Goal: Contribute content: Contribute content

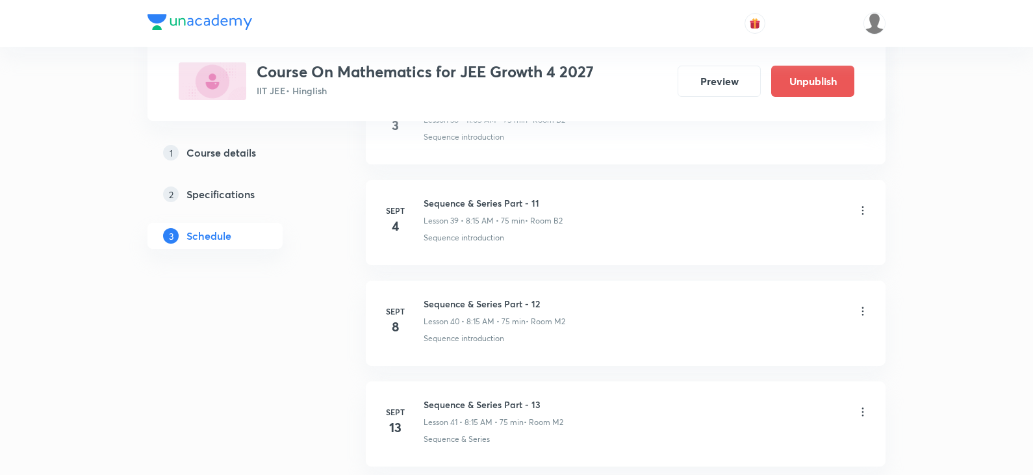
scroll to position [6306, 0]
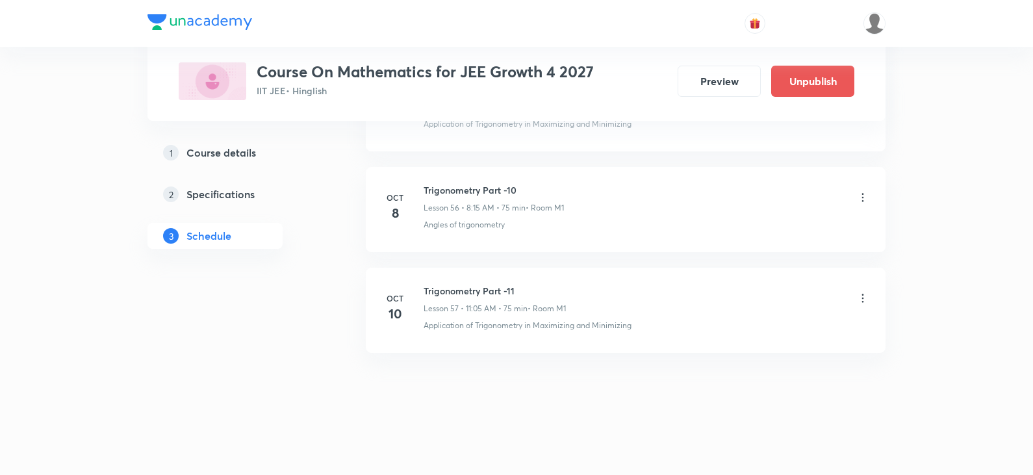
click at [860, 197] on icon at bounding box center [862, 197] width 13 height 13
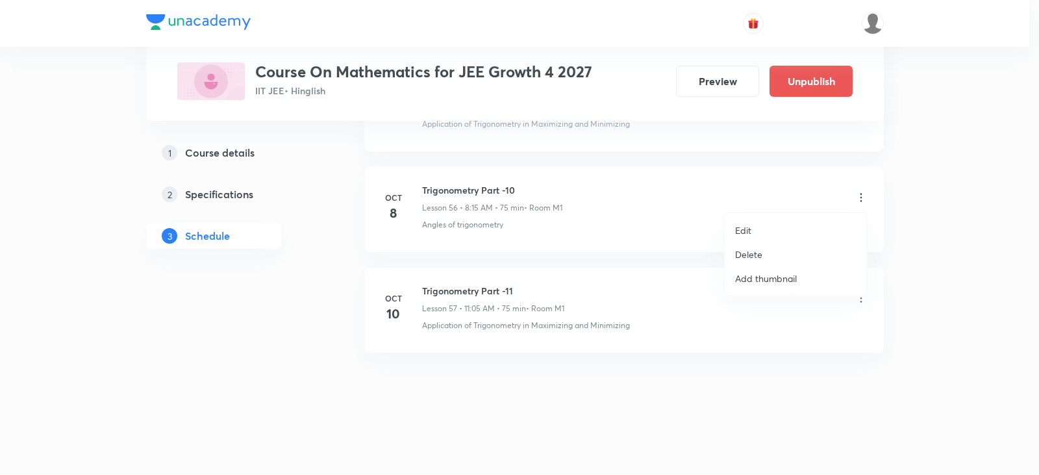
click at [718, 262] on div at bounding box center [519, 237] width 1039 height 475
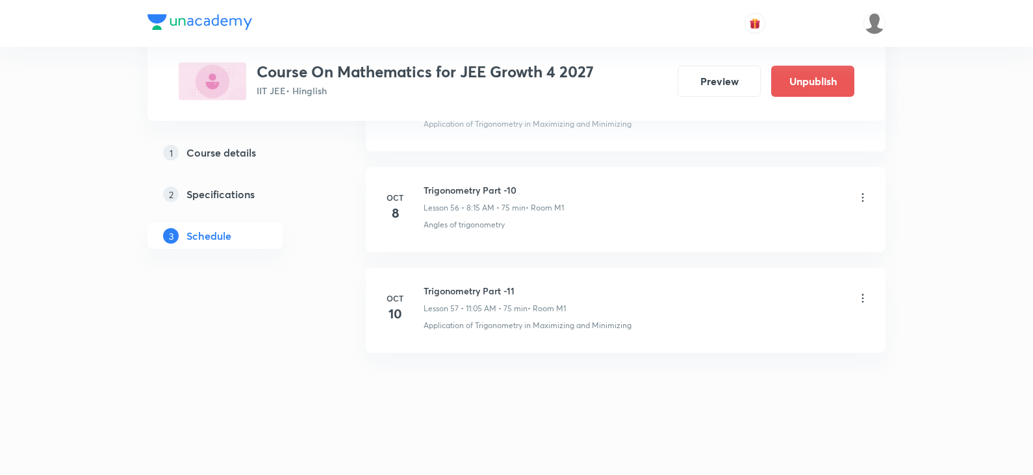
click at [862, 198] on icon at bounding box center [862, 197] width 13 height 13
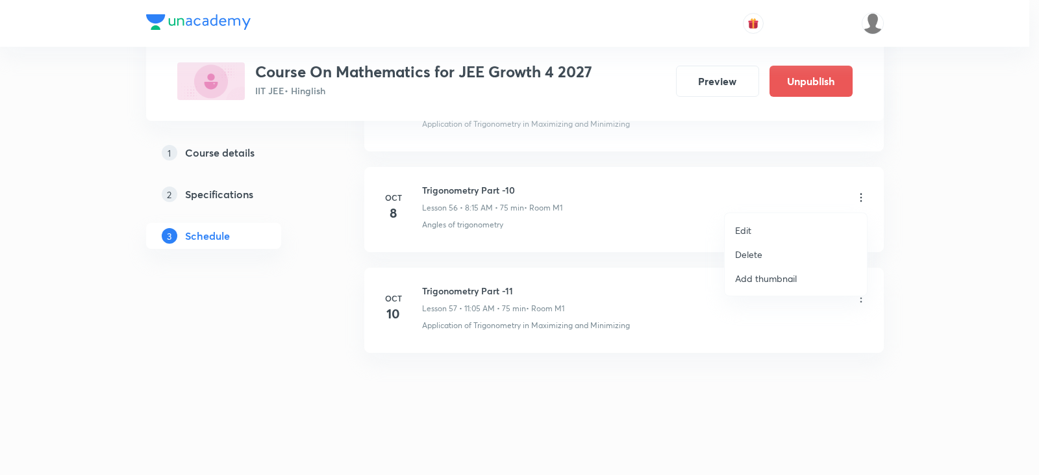
click at [775, 255] on li "Delete" at bounding box center [796, 254] width 142 height 24
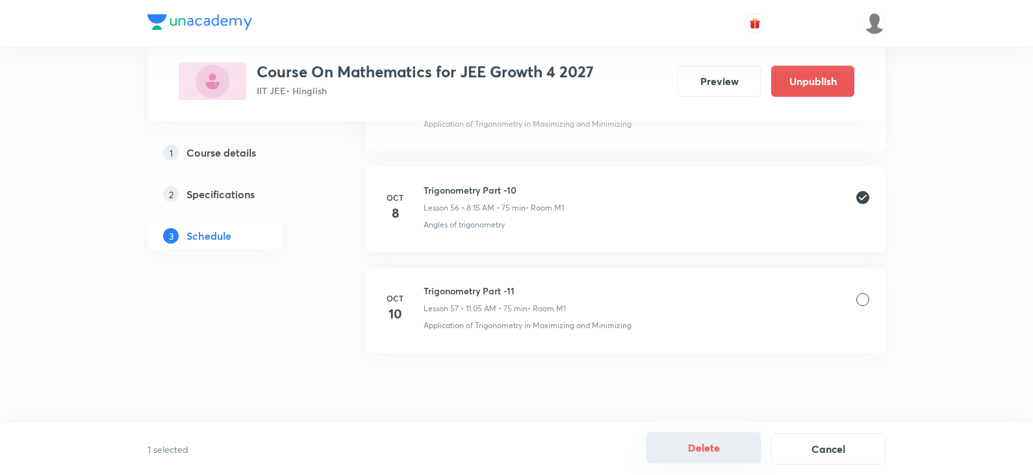
click at [726, 457] on button "Delete" at bounding box center [703, 447] width 114 height 31
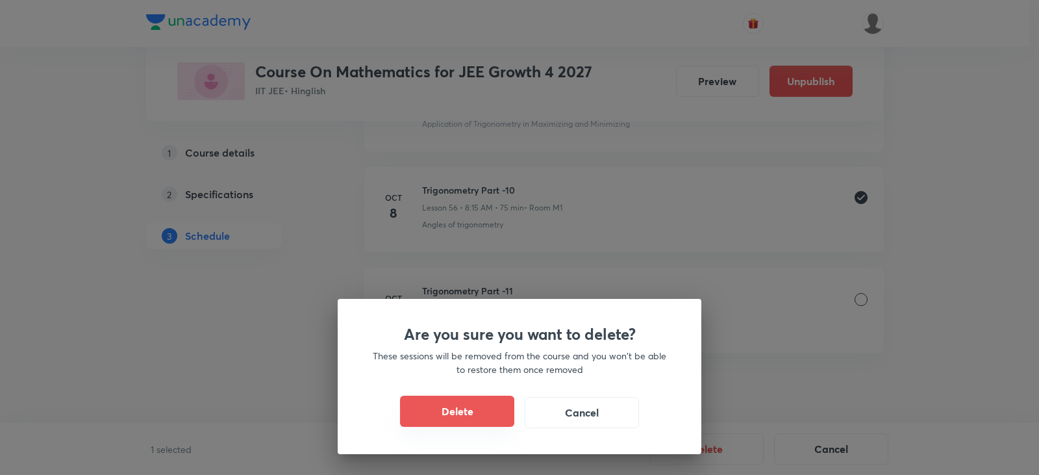
click at [492, 406] on button "Delete" at bounding box center [457, 411] width 114 height 31
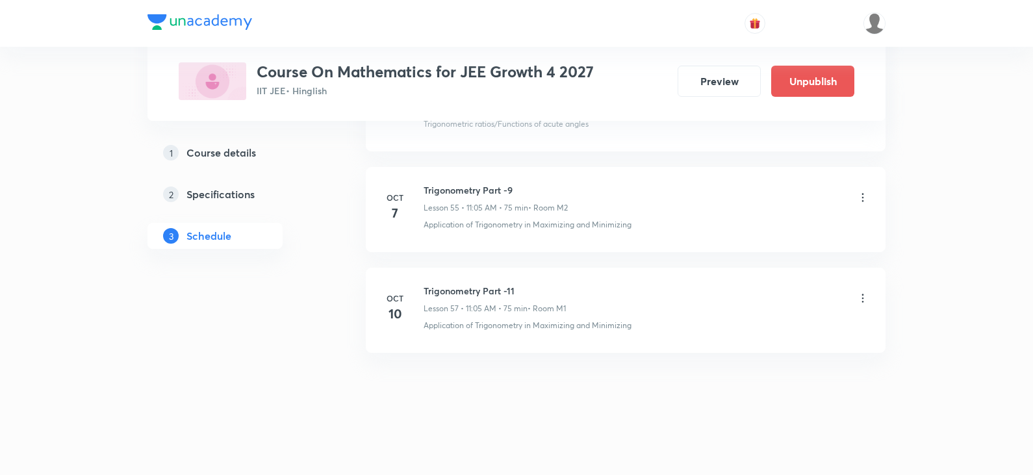
scroll to position [6205, 0]
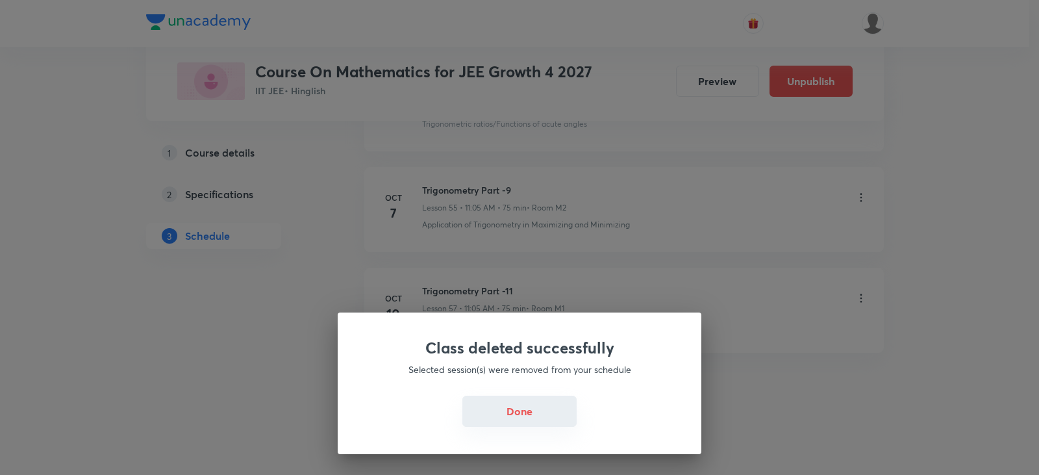
click at [526, 406] on button "Done" at bounding box center [520, 411] width 114 height 31
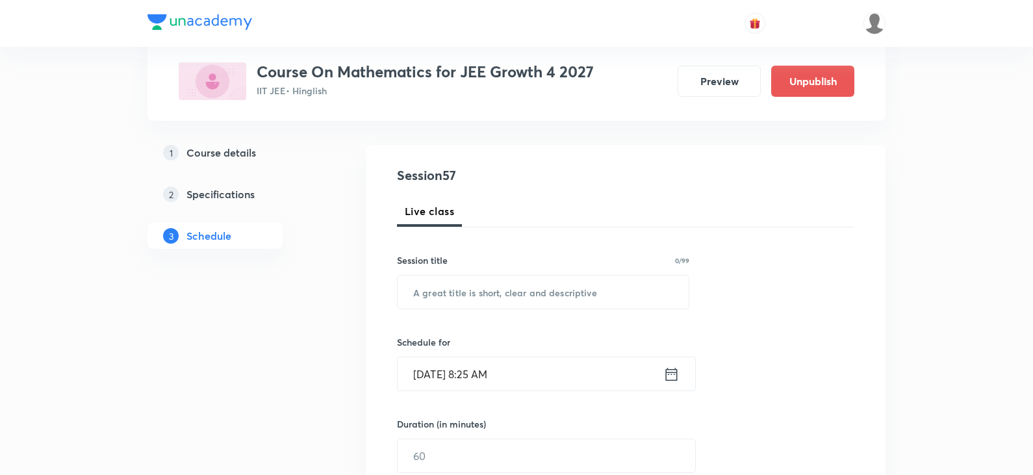
scroll to position [130, 0]
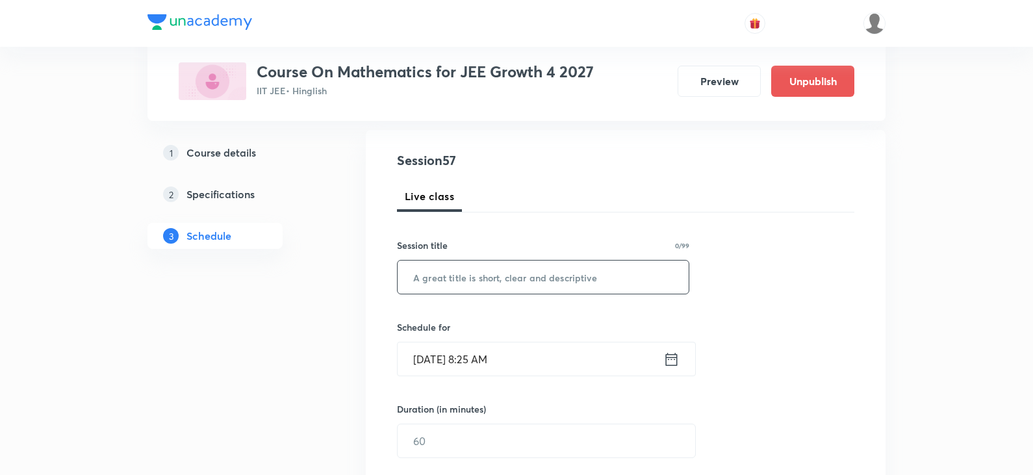
click at [457, 283] on input "text" at bounding box center [543, 277] width 291 height 33
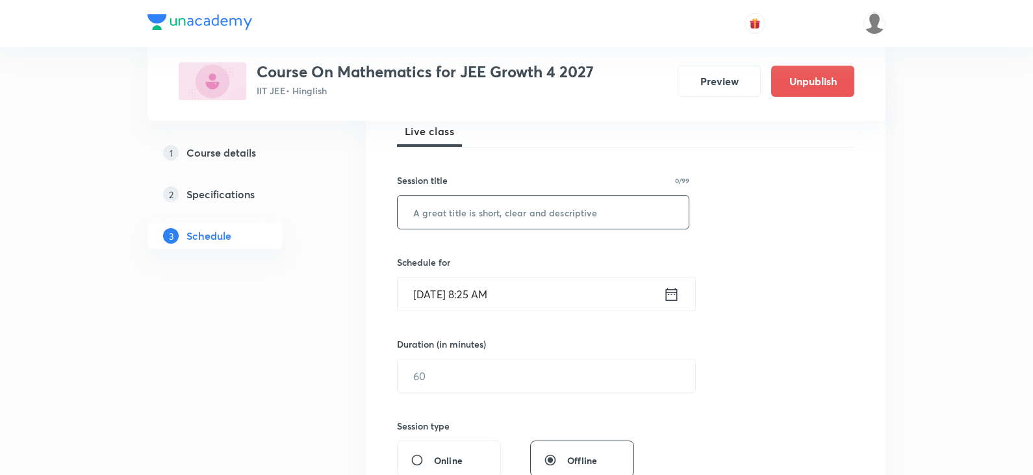
click at [489, 294] on input "Oct 8, 2025, 8:25 AM" at bounding box center [531, 293] width 266 height 33
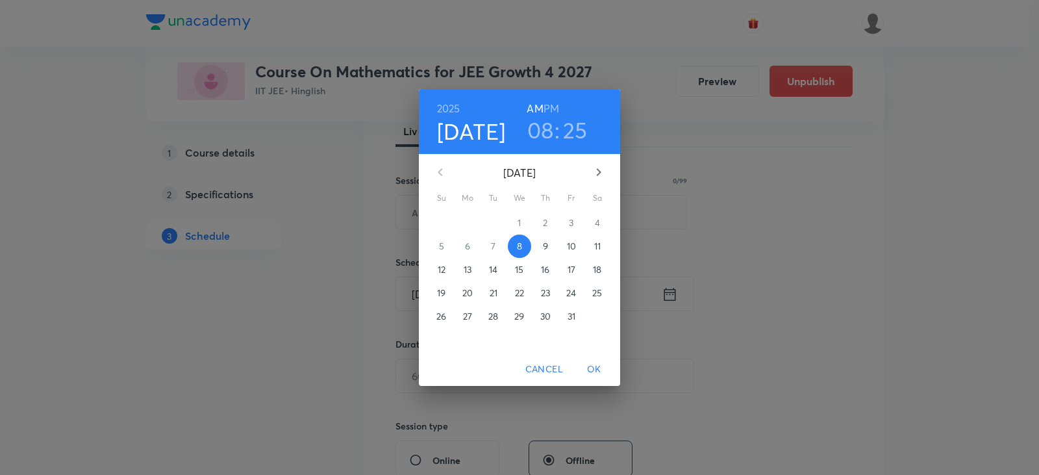
click at [566, 130] on h3 "25" at bounding box center [575, 129] width 25 height 27
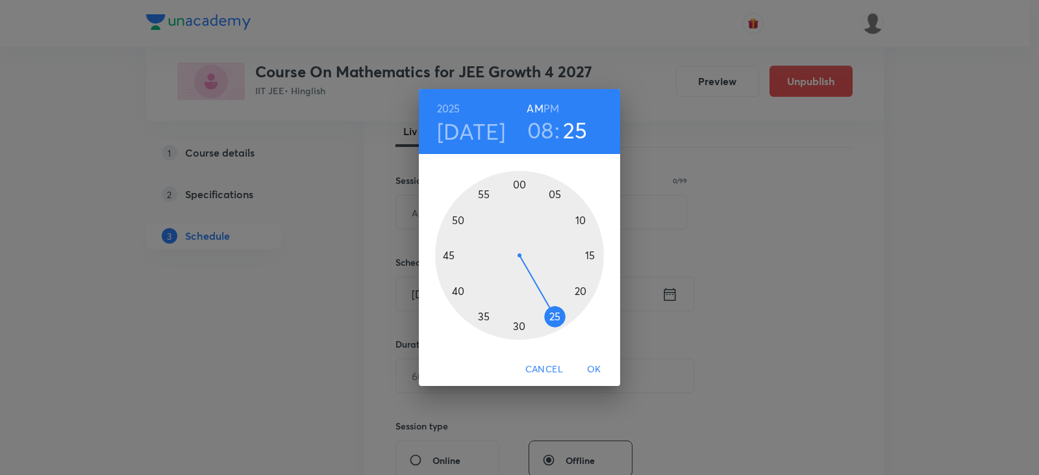
click at [542, 327] on div at bounding box center [519, 255] width 169 height 169
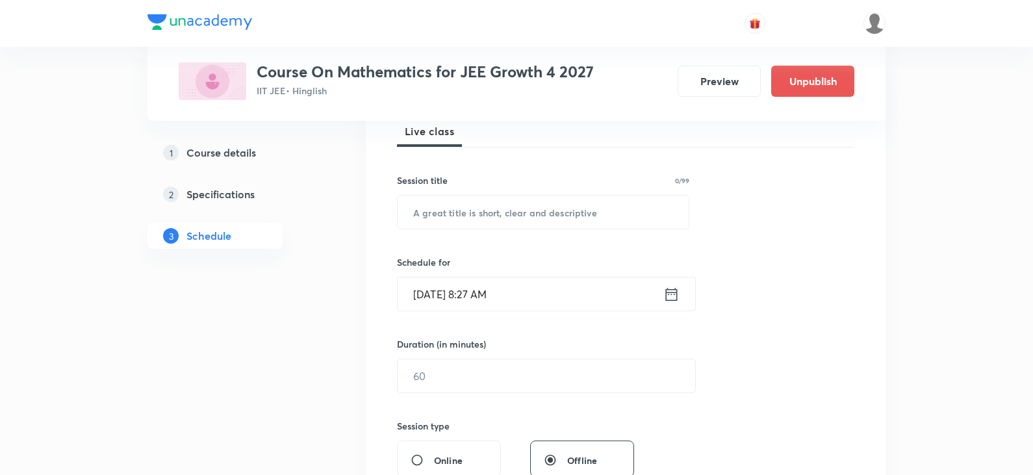
scroll to position [260, 0]
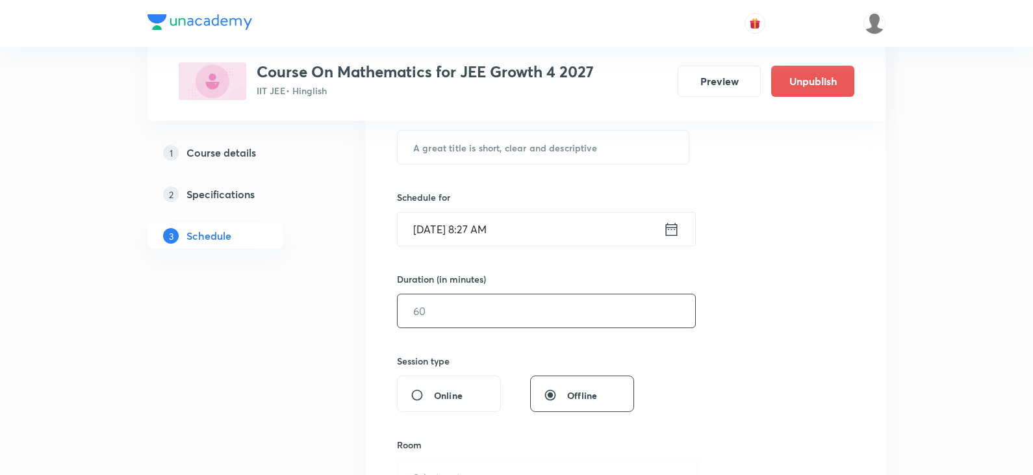
click at [480, 315] on input "text" at bounding box center [547, 310] width 298 height 33
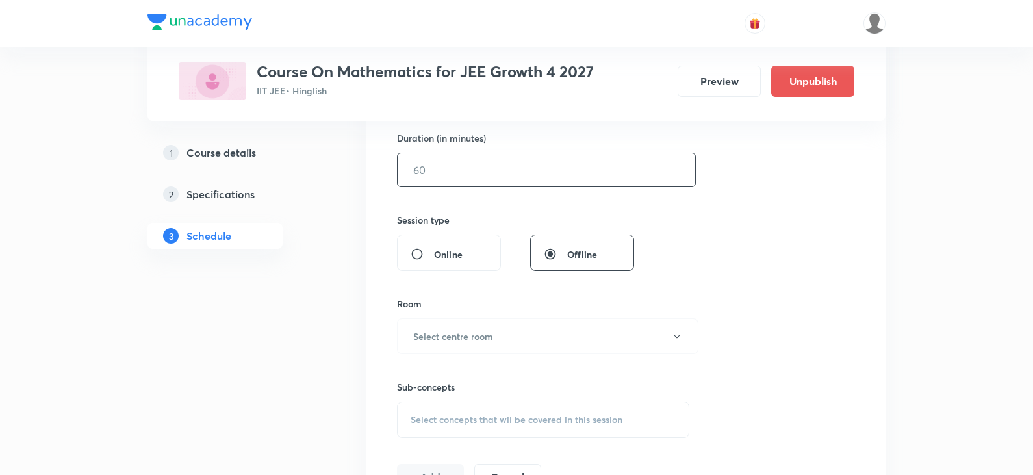
scroll to position [325, 0]
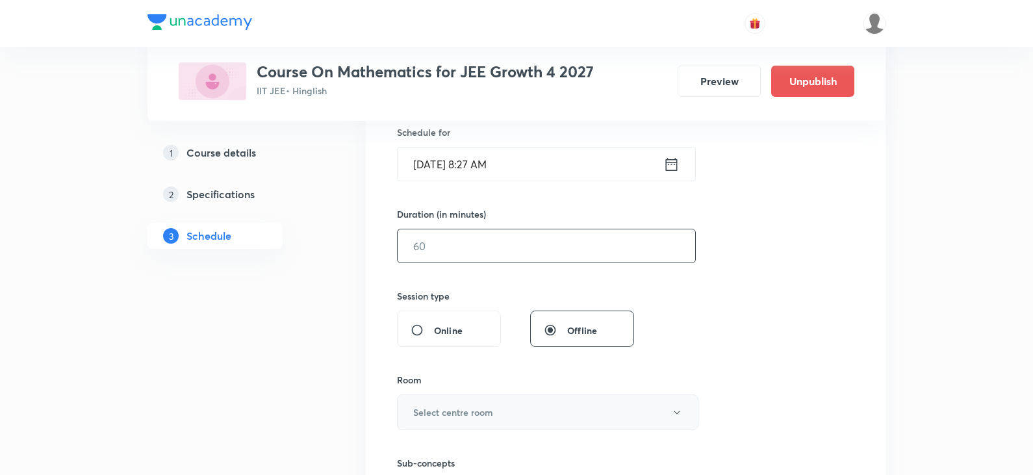
click at [462, 415] on h6 "Select centre room" at bounding box center [453, 412] width 80 height 14
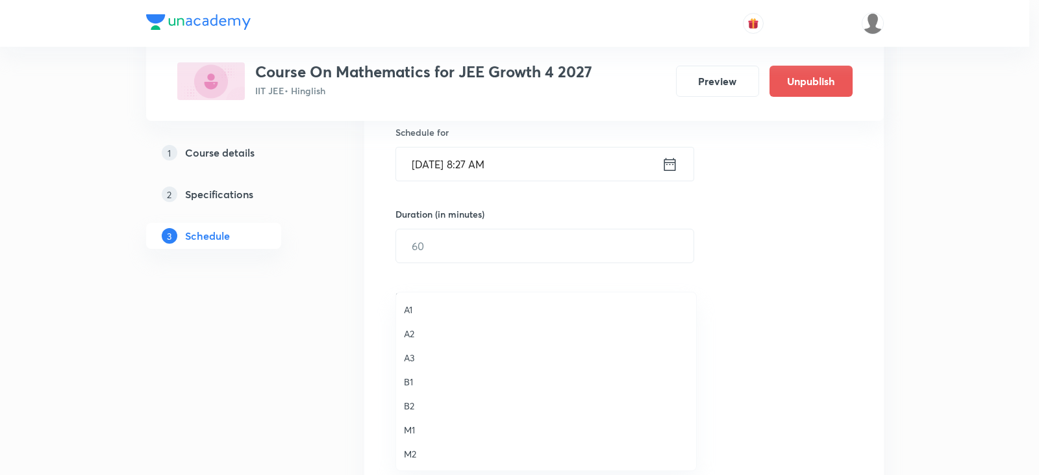
click at [416, 422] on li "M1" at bounding box center [546, 430] width 300 height 24
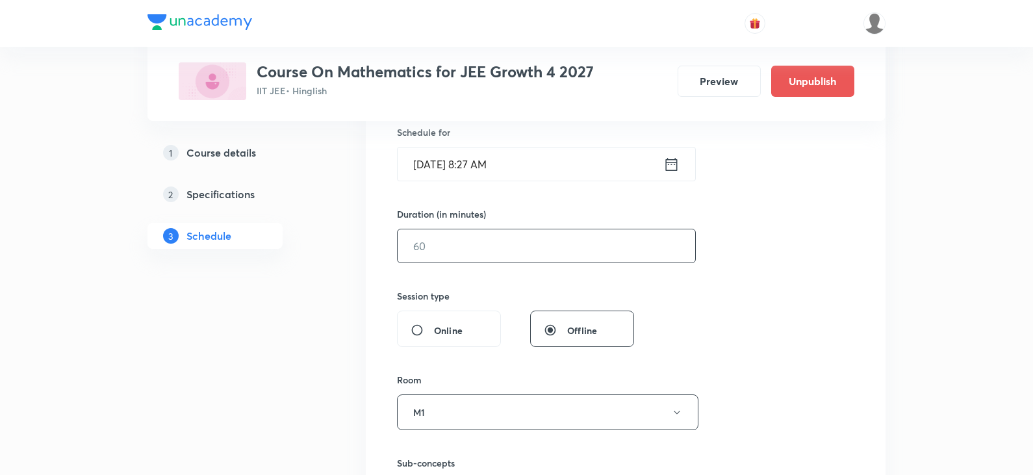
click at [434, 234] on input "text" at bounding box center [547, 245] width 298 height 33
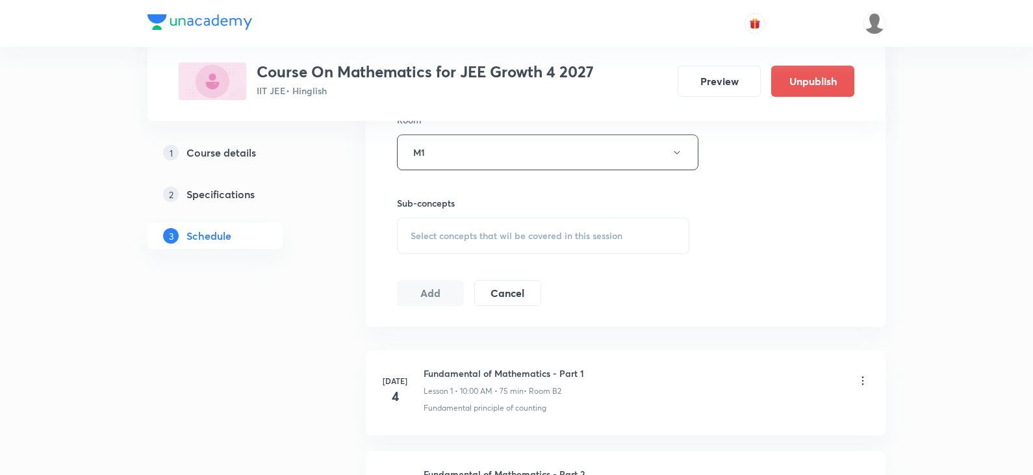
type input "60"
click at [452, 233] on span "Select concepts that wil be covered in this session" at bounding box center [517, 236] width 212 height 10
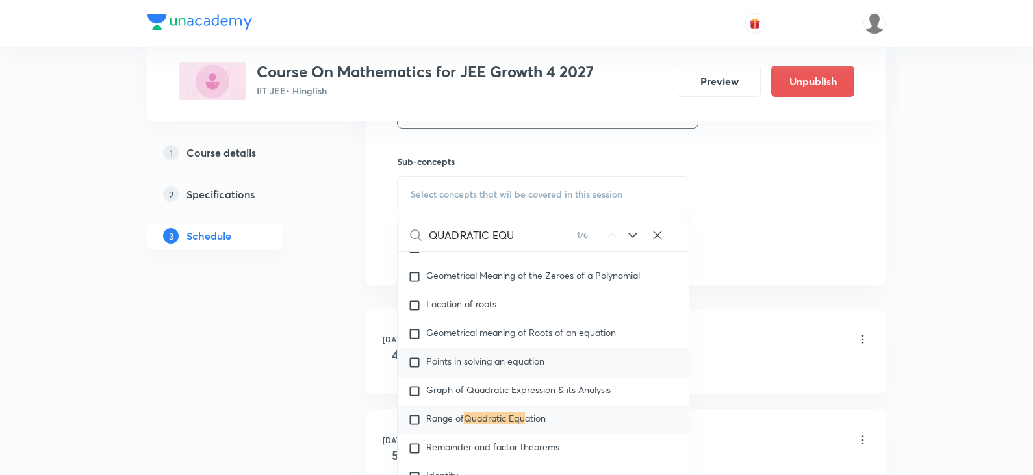
scroll to position [650, 0]
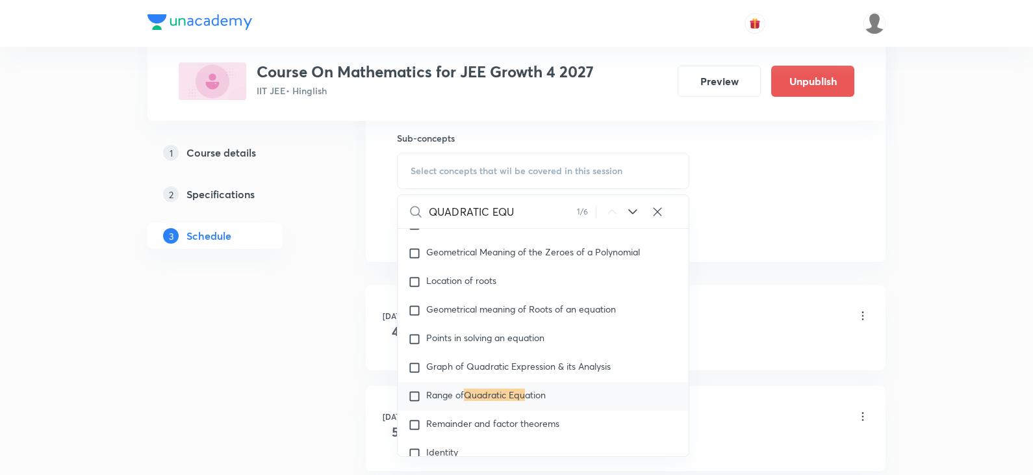
type input "QUADRATIC EQU"
click at [416, 392] on input "checkbox" at bounding box center [417, 396] width 18 height 13
checkbox input "true"
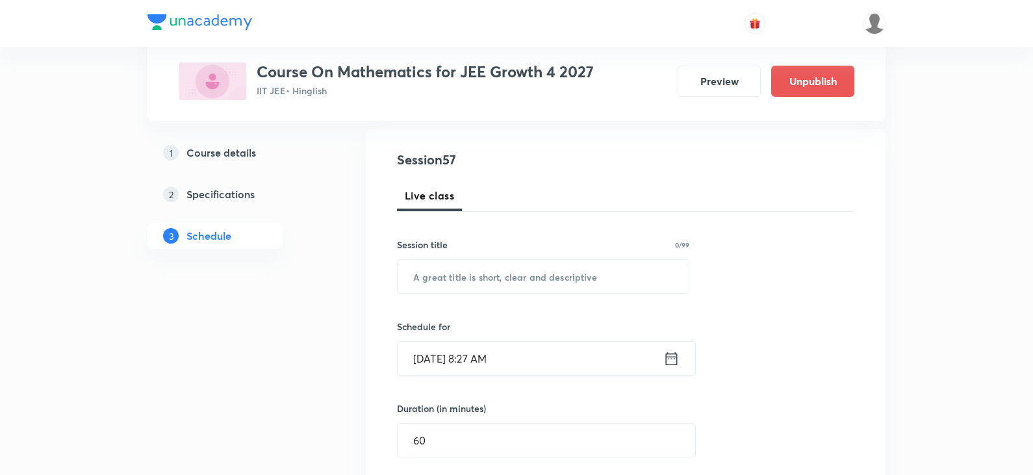
scroll to position [130, 0]
click at [498, 275] on input "text" at bounding box center [543, 277] width 291 height 33
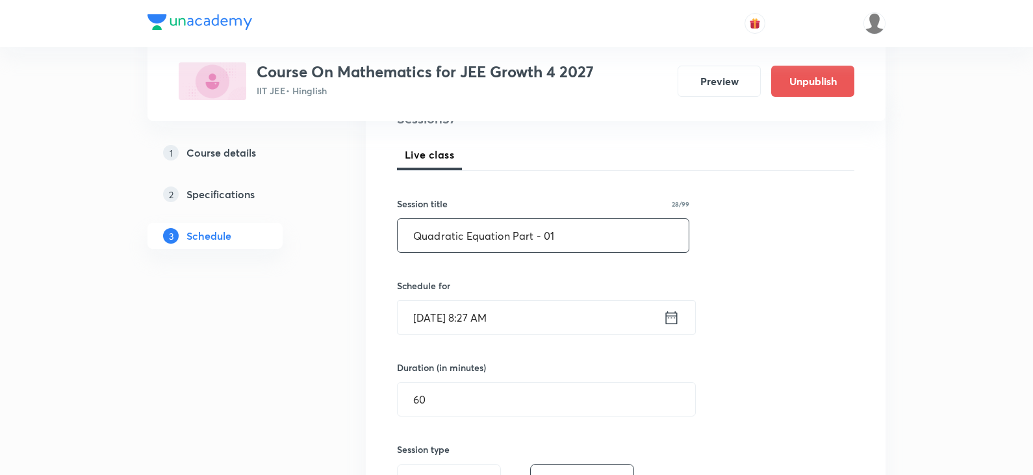
scroll to position [195, 0]
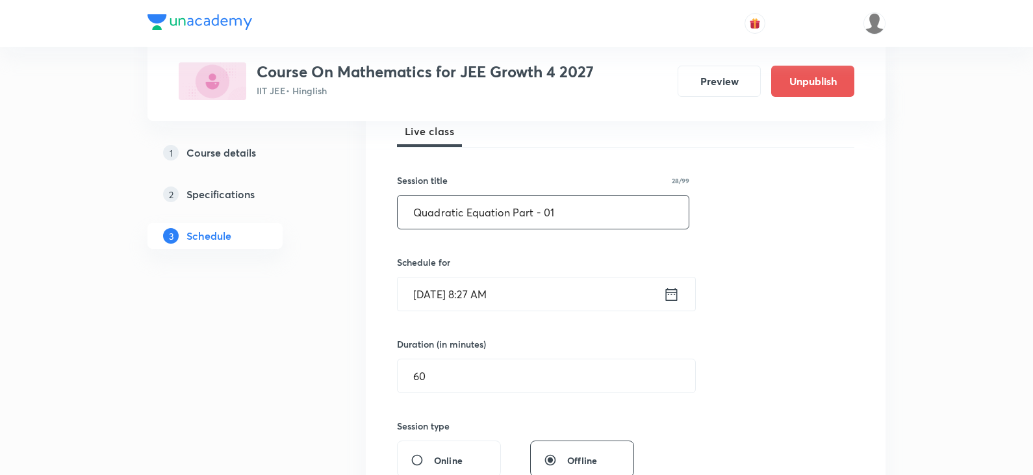
drag, startPoint x: 415, startPoint y: 218, endPoint x: 559, endPoint y: 207, distance: 143.9
click at [559, 207] on input "Quadratic Equation Part - 01" at bounding box center [543, 212] width 291 height 33
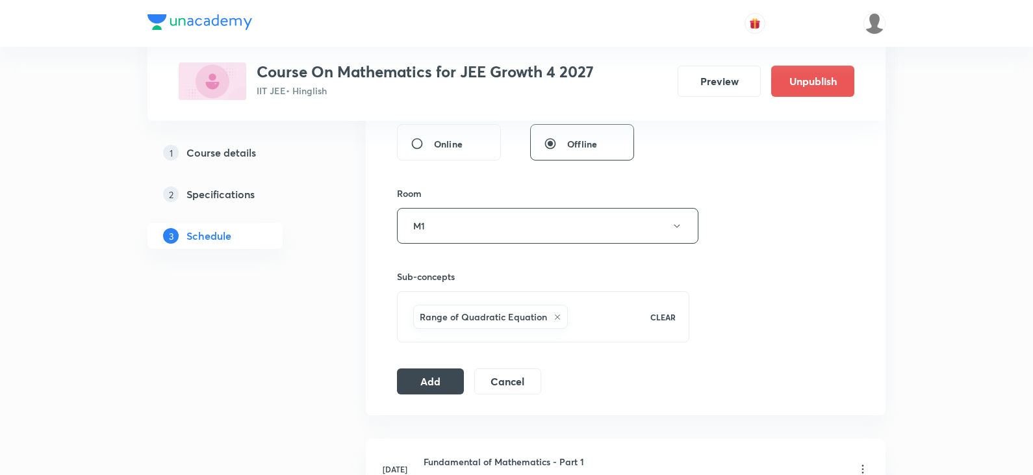
scroll to position [585, 0]
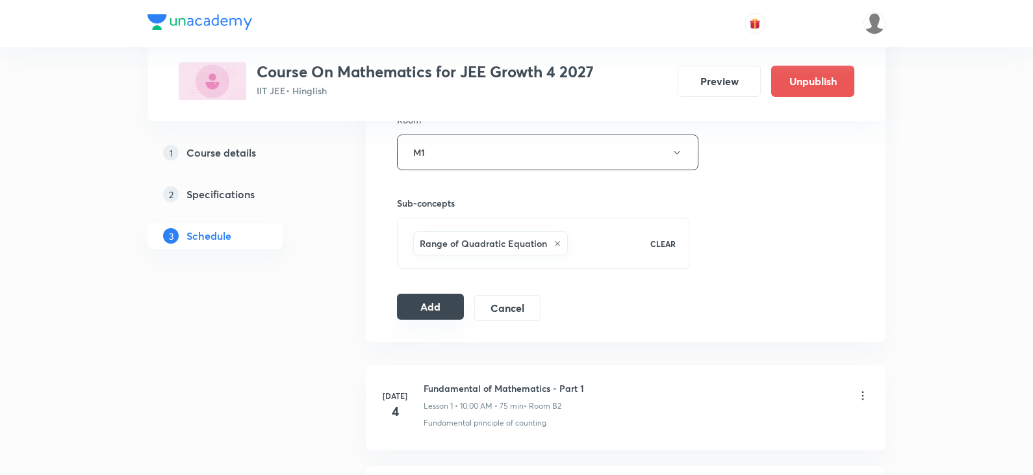
type input "Quadratic Equation Part - 01"
click at [438, 303] on button "Add" at bounding box center [430, 307] width 67 height 26
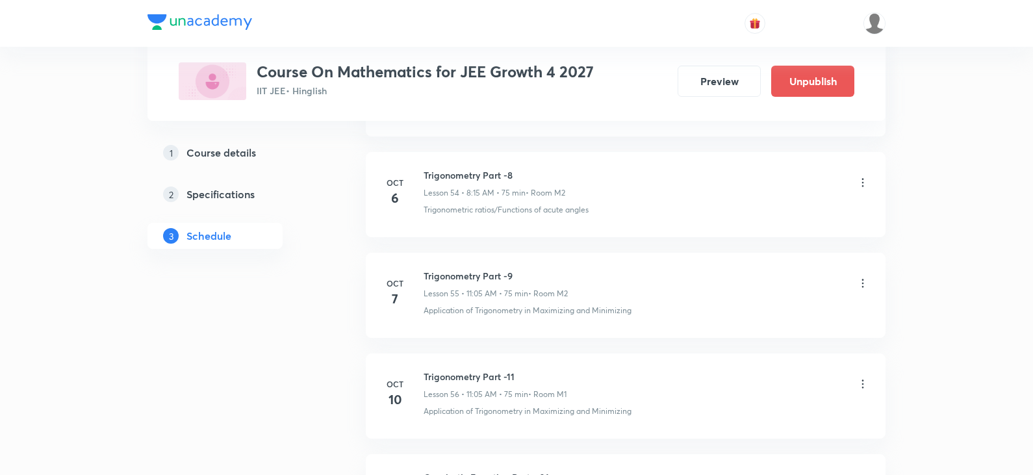
scroll to position [5709, 0]
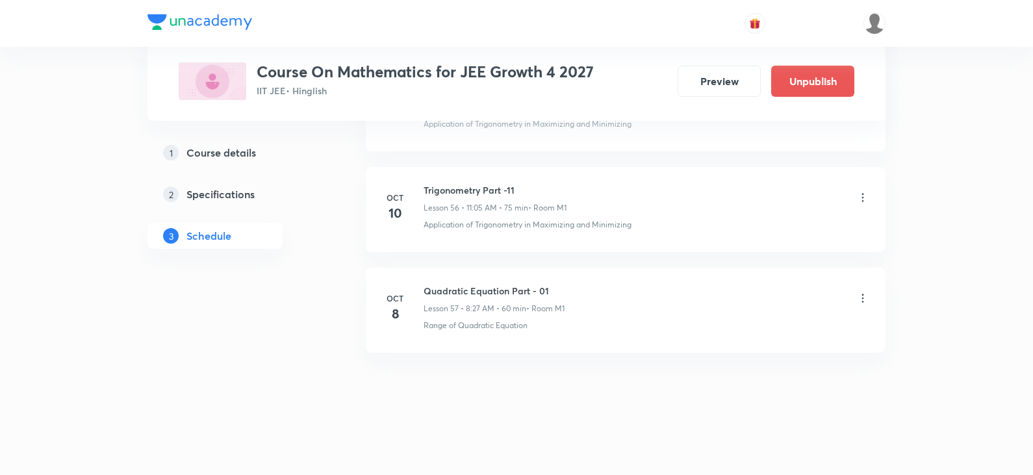
click at [860, 203] on icon at bounding box center [862, 197] width 13 height 13
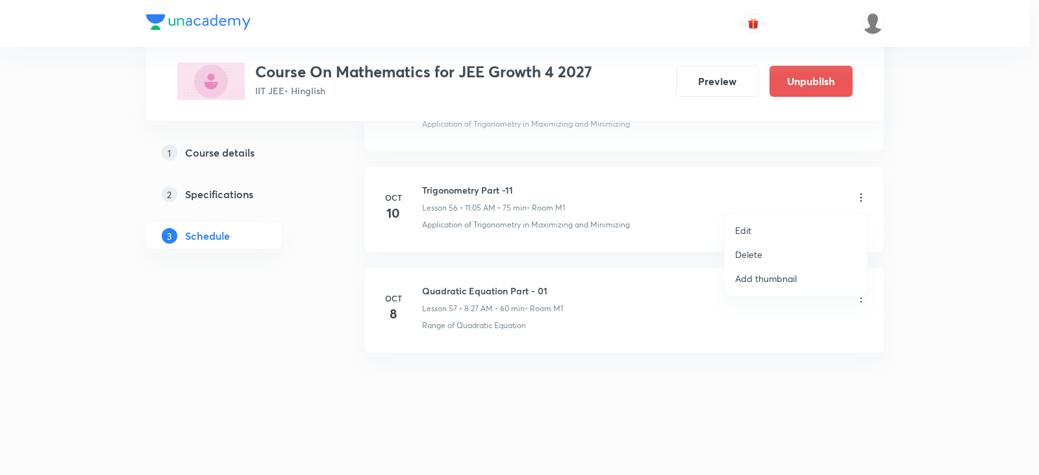
click at [741, 233] on p "Edit" at bounding box center [743, 230] width 16 height 14
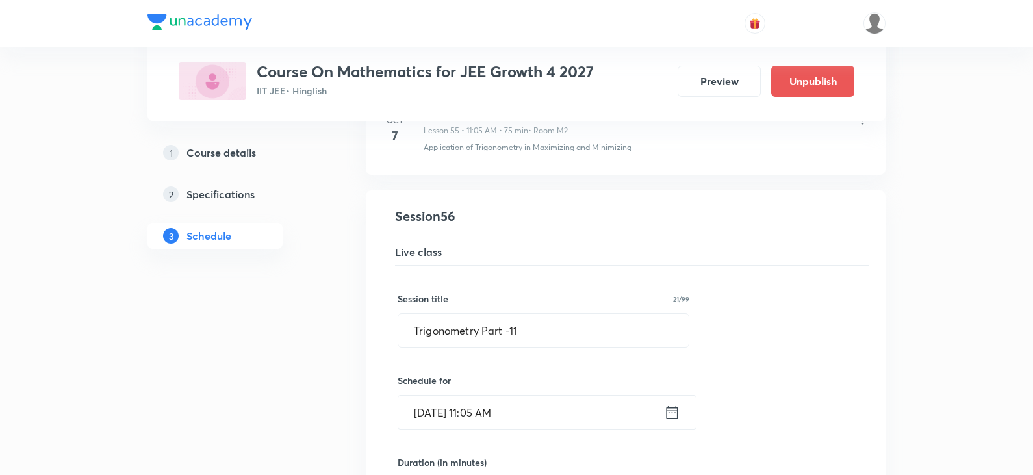
scroll to position [5644, 0]
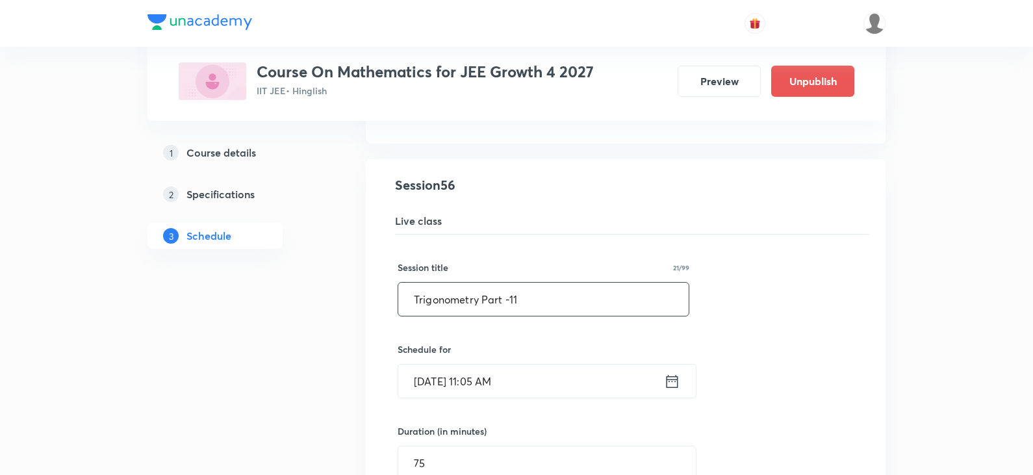
drag, startPoint x: 541, startPoint y: 312, endPoint x: 259, endPoint y: 319, distance: 281.4
paste input "Quadratic Equation Part - 0"
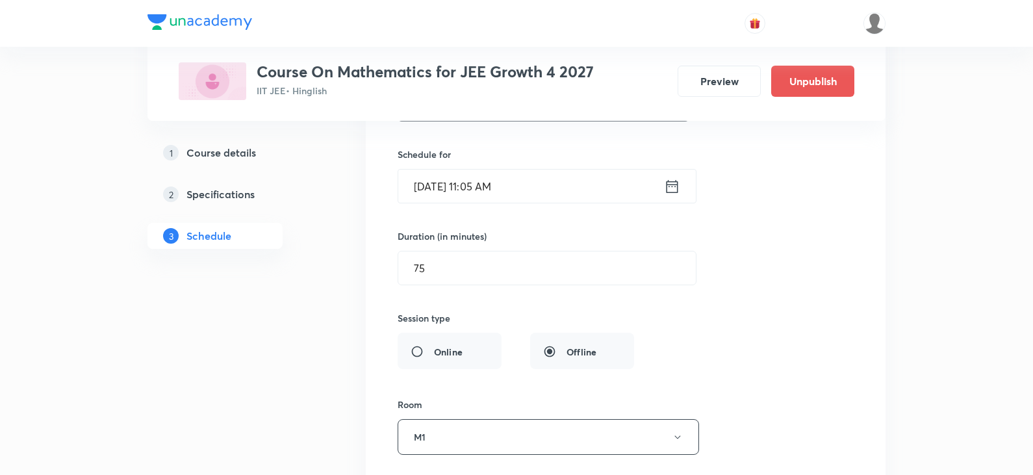
type input "Quadratic Equation Part - 02"
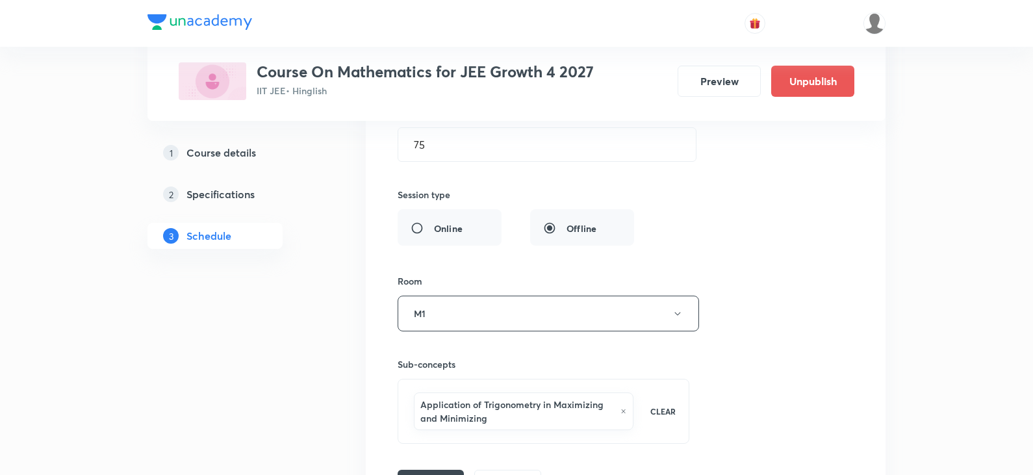
scroll to position [5969, 0]
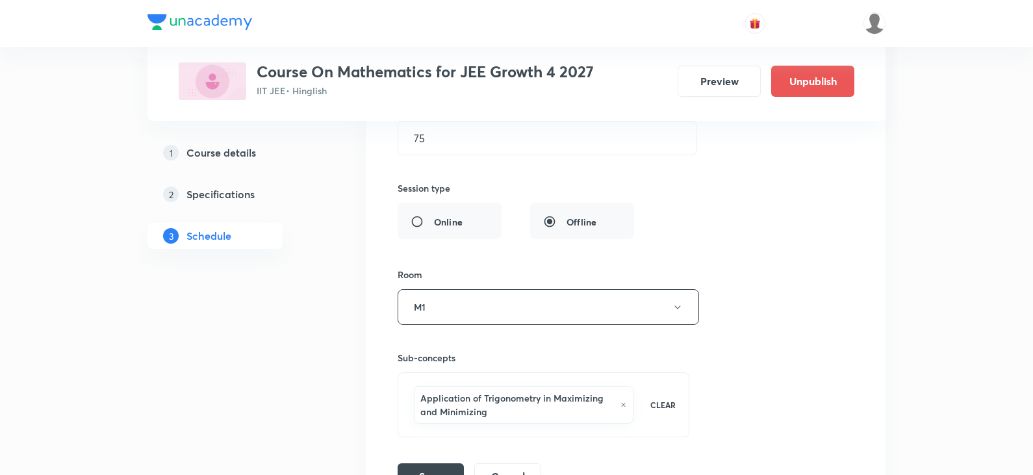
click at [622, 407] on icon at bounding box center [623, 405] width 6 height 8
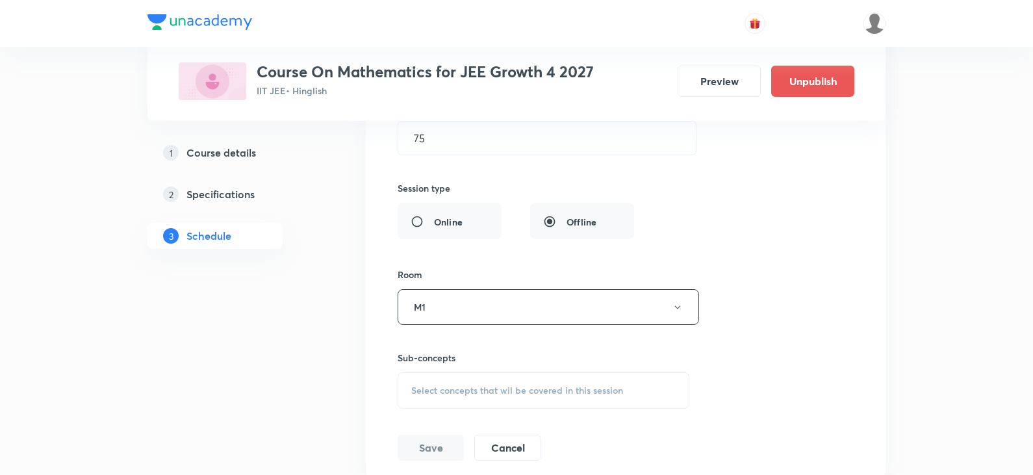
click at [522, 396] on span "Select concepts that wil be covered in this session" at bounding box center [517, 390] width 212 height 10
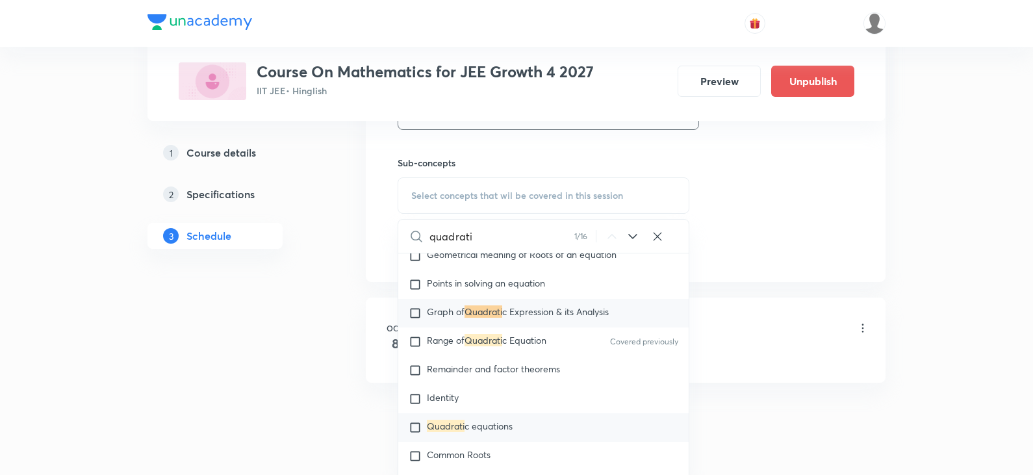
scroll to position [149, 0]
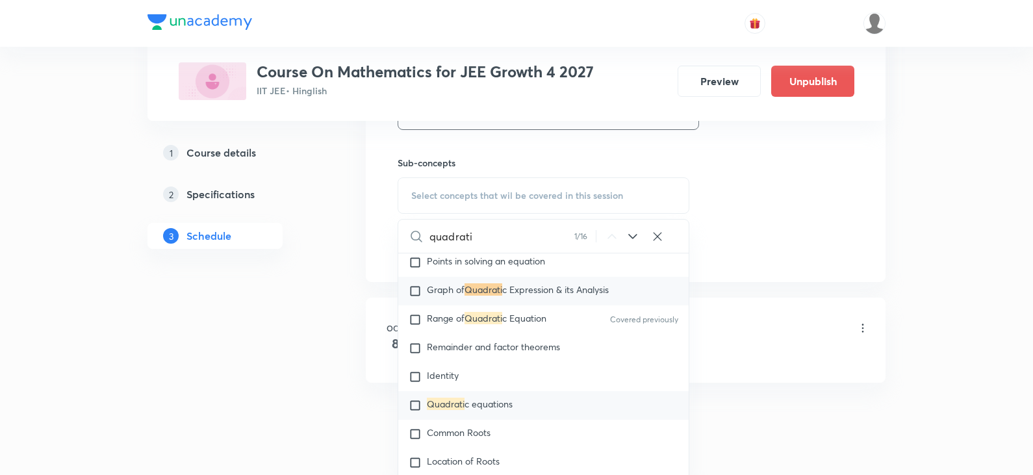
type input "quadrati"
click at [416, 409] on input "checkbox" at bounding box center [418, 405] width 18 height 13
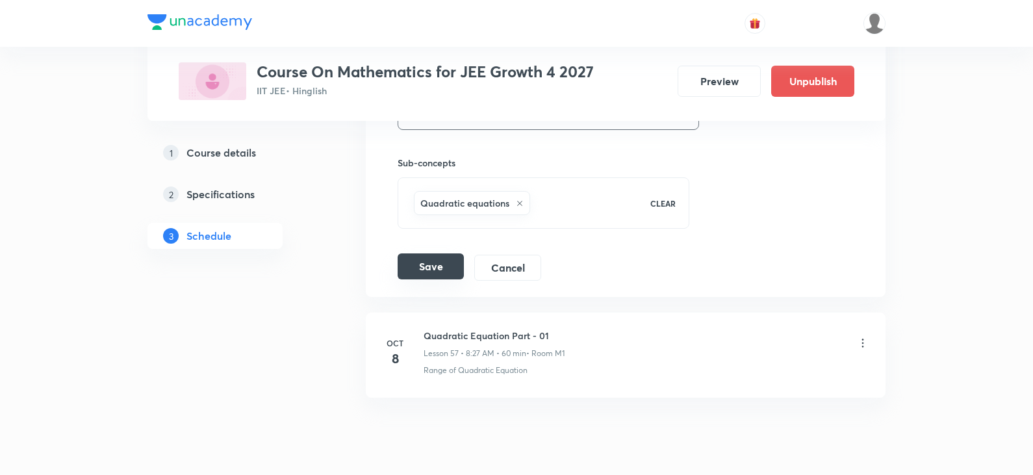
click at [432, 272] on button "Save" at bounding box center [431, 266] width 66 height 26
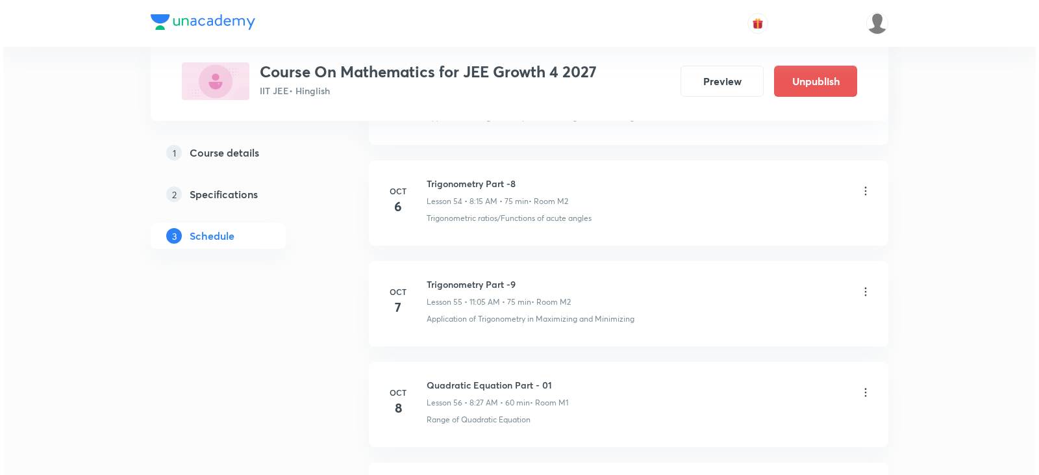
scroll to position [6306, 0]
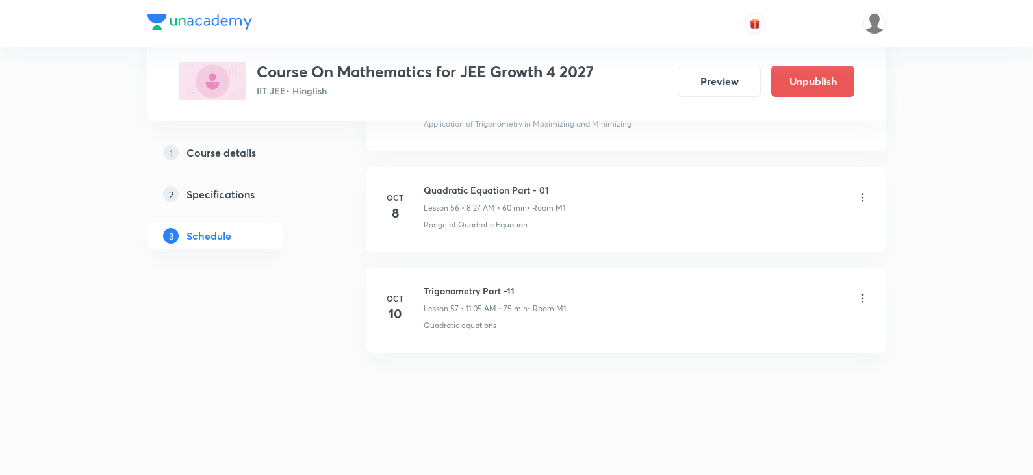
click at [864, 202] on icon at bounding box center [862, 197] width 13 height 13
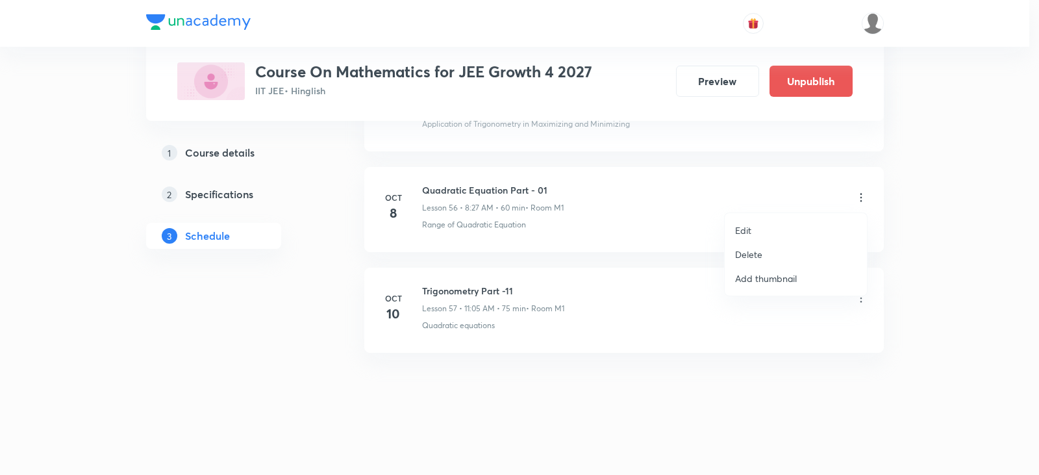
click at [744, 234] on p "Edit" at bounding box center [743, 230] width 16 height 14
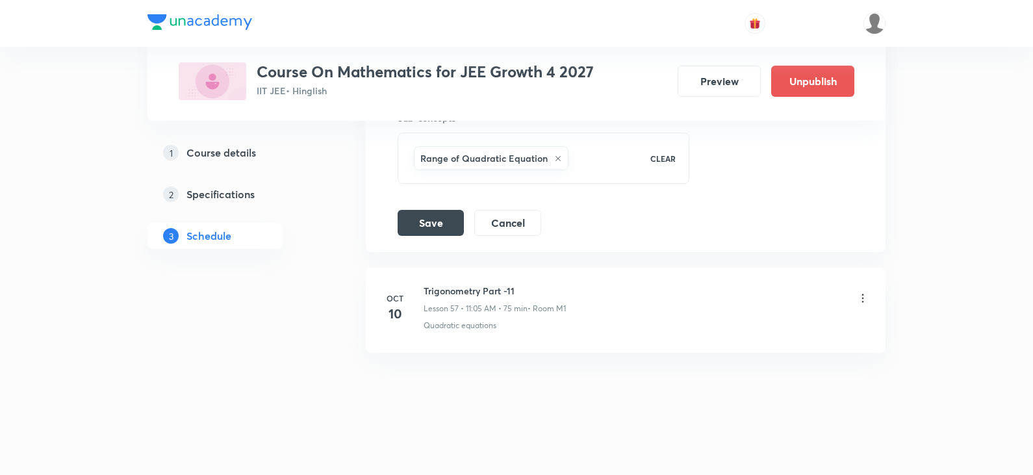
click at [555, 161] on icon at bounding box center [558, 159] width 8 height 8
click at [539, 162] on span "Select concepts that wil be covered in this session" at bounding box center [517, 165] width 212 height 10
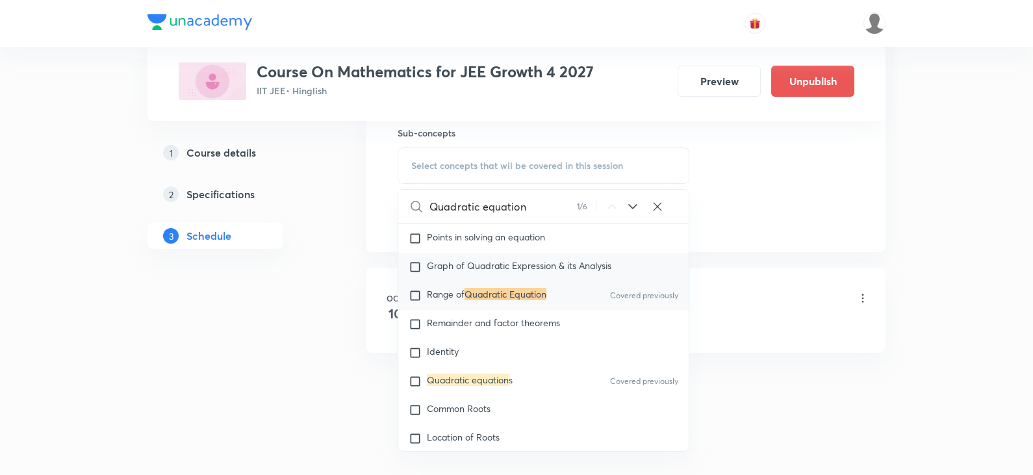
scroll to position [177, 0]
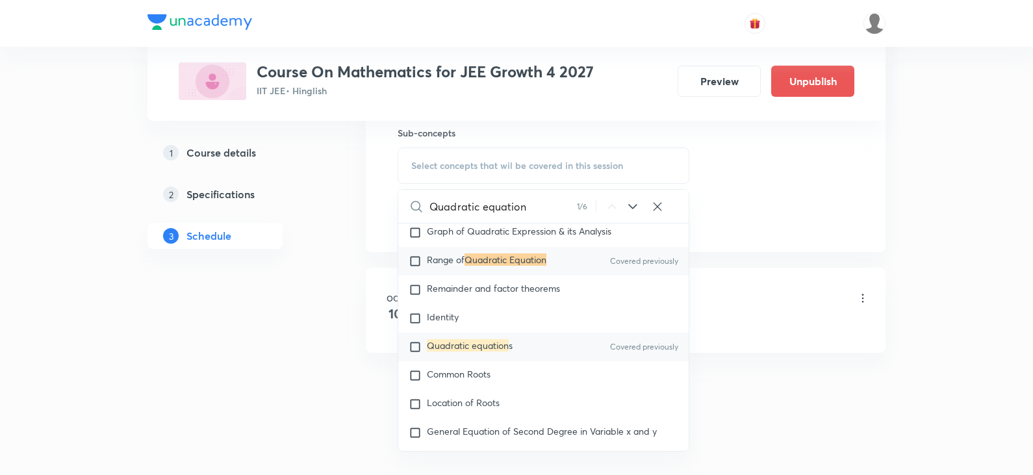
type input "Quadratic equation"
click at [413, 349] on input "checkbox" at bounding box center [418, 346] width 18 height 13
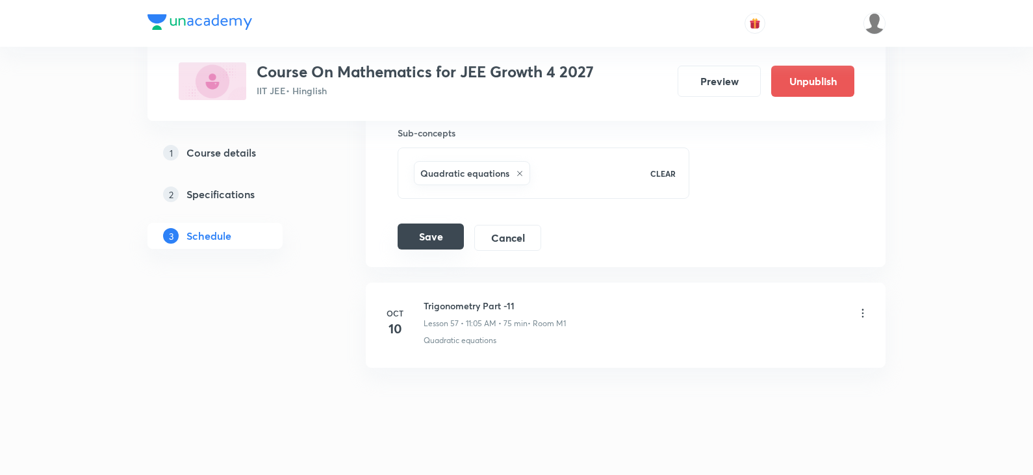
click at [426, 240] on button "Save" at bounding box center [431, 236] width 66 height 26
click at [870, 310] on li "Oct 10 Trigonometry Part -11 Lesson 57 • 11:05 AM • 75 min • Room M1 Quadratic …" at bounding box center [626, 325] width 520 height 85
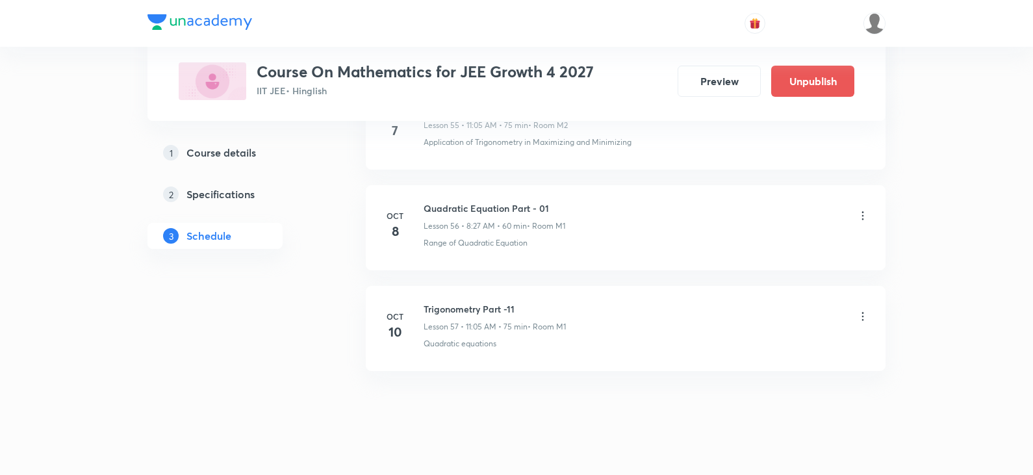
scroll to position [5709, 0]
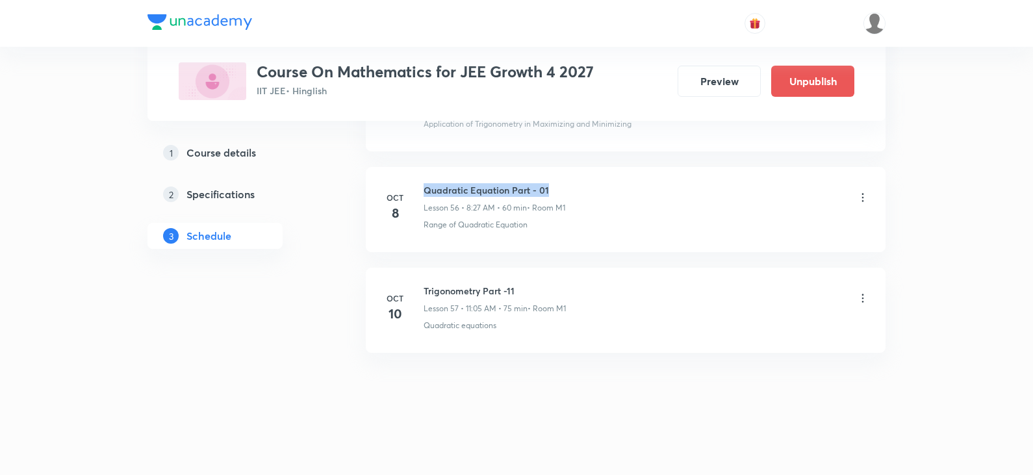
drag, startPoint x: 424, startPoint y: 191, endPoint x: 547, endPoint y: 184, distance: 123.0
click at [547, 184] on h6 "Quadratic Equation Part - 01" at bounding box center [495, 190] width 142 height 14
copy h6 "Quadratic Equation Part - 01"
click at [863, 296] on icon at bounding box center [862, 298] width 13 height 13
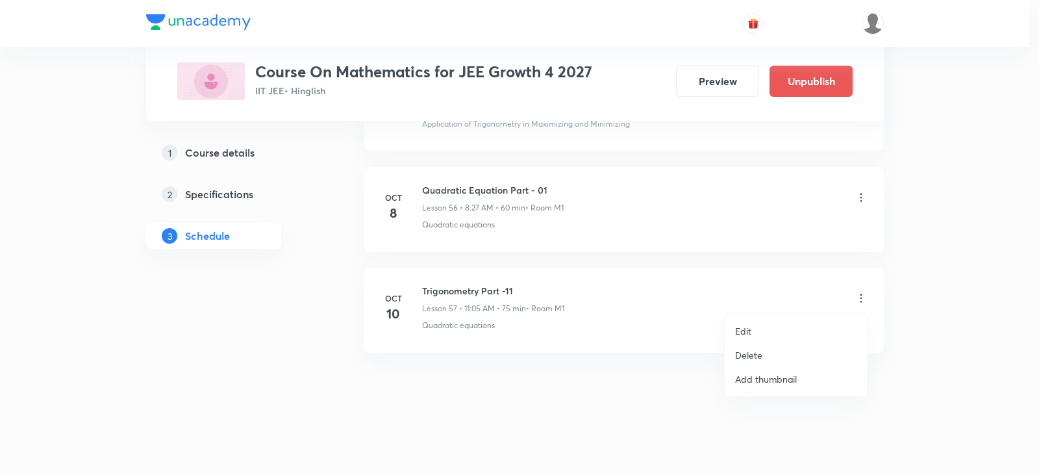
click at [748, 329] on p "Edit" at bounding box center [743, 331] width 16 height 14
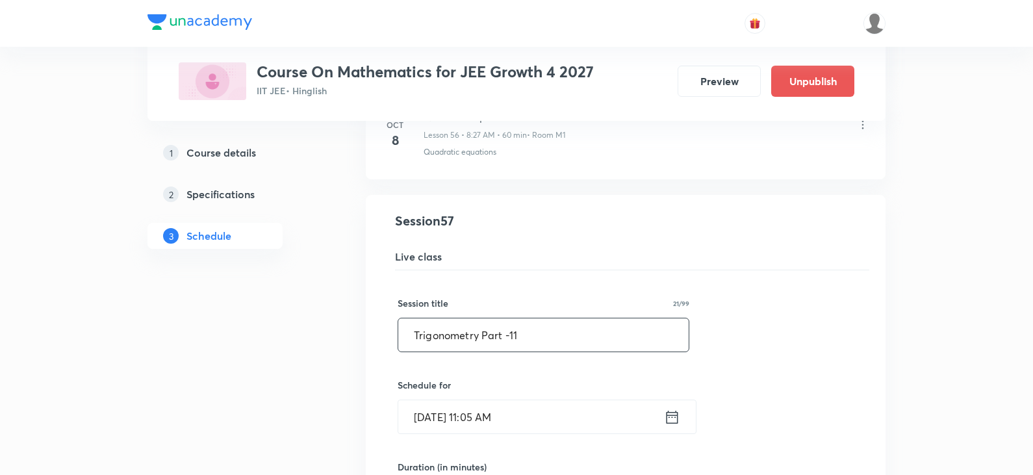
drag, startPoint x: 546, startPoint y: 333, endPoint x: 229, endPoint y: 334, distance: 317.7
paste input "Quadratic Equation Part - 0"
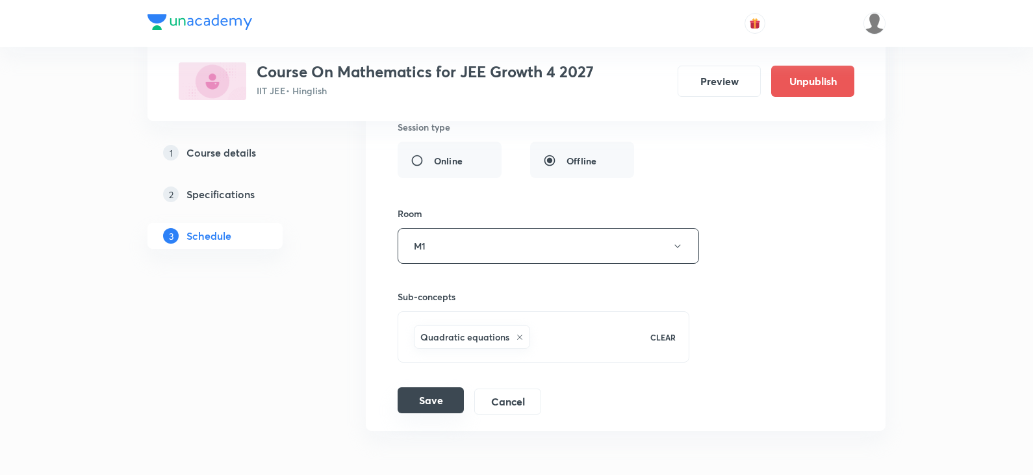
scroll to position [6164, 0]
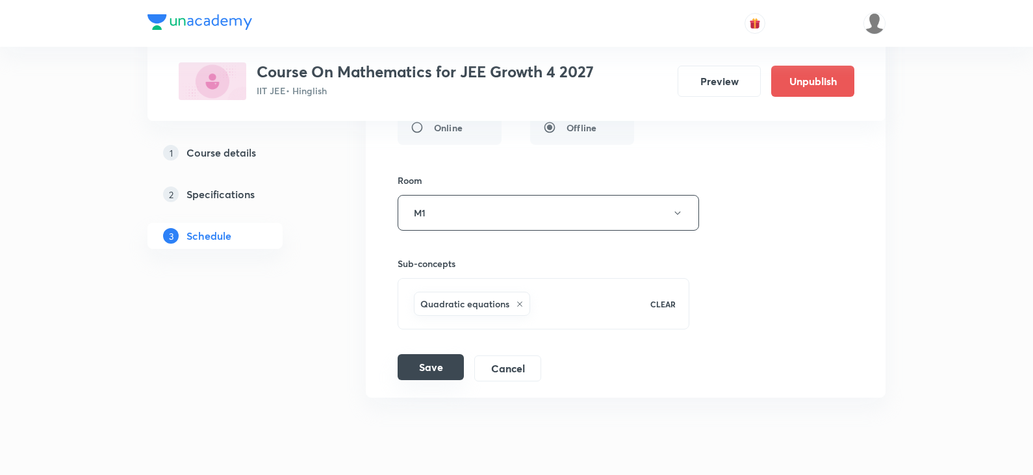
type input "Quadratic Equation Part - 02"
click at [439, 374] on button "Save" at bounding box center [431, 367] width 66 height 26
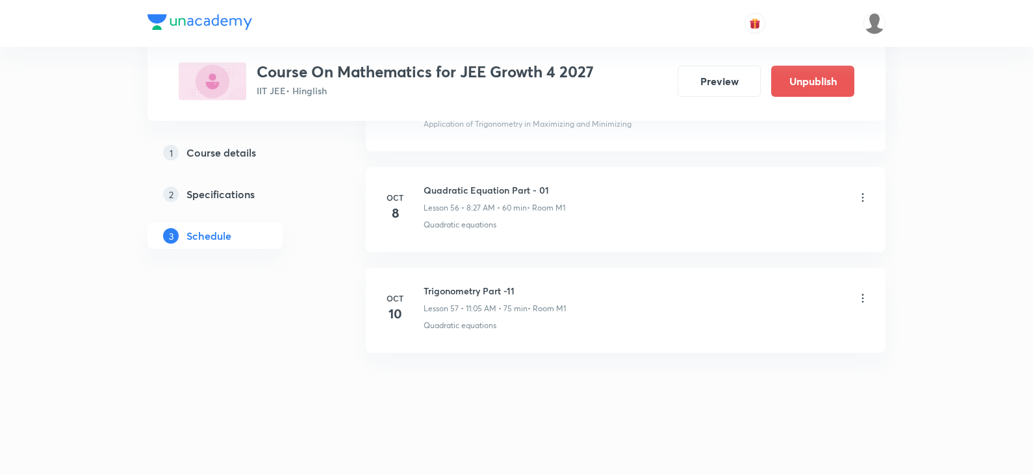
scroll to position [5709, 0]
